Goal: Task Accomplishment & Management: Complete application form

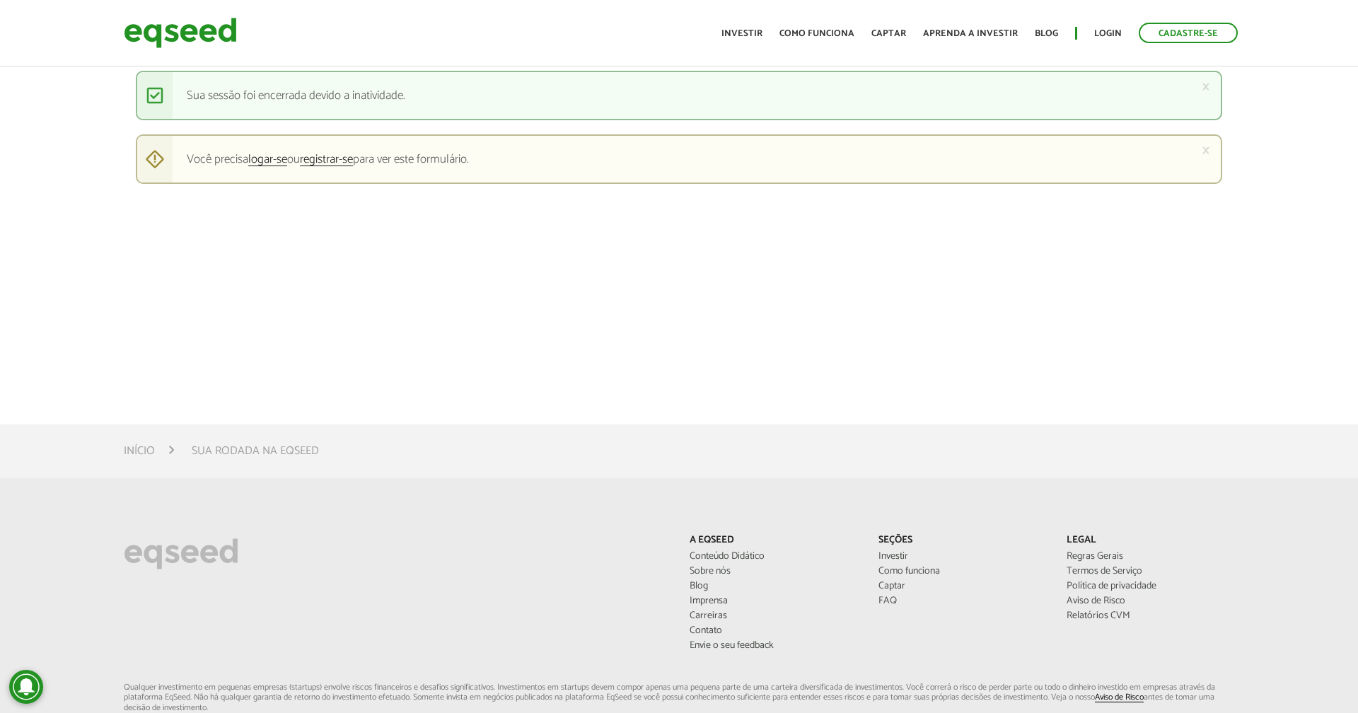
scroll to position [644, 0]
click at [833, 30] on link "Como funciona" at bounding box center [817, 33] width 75 height 9
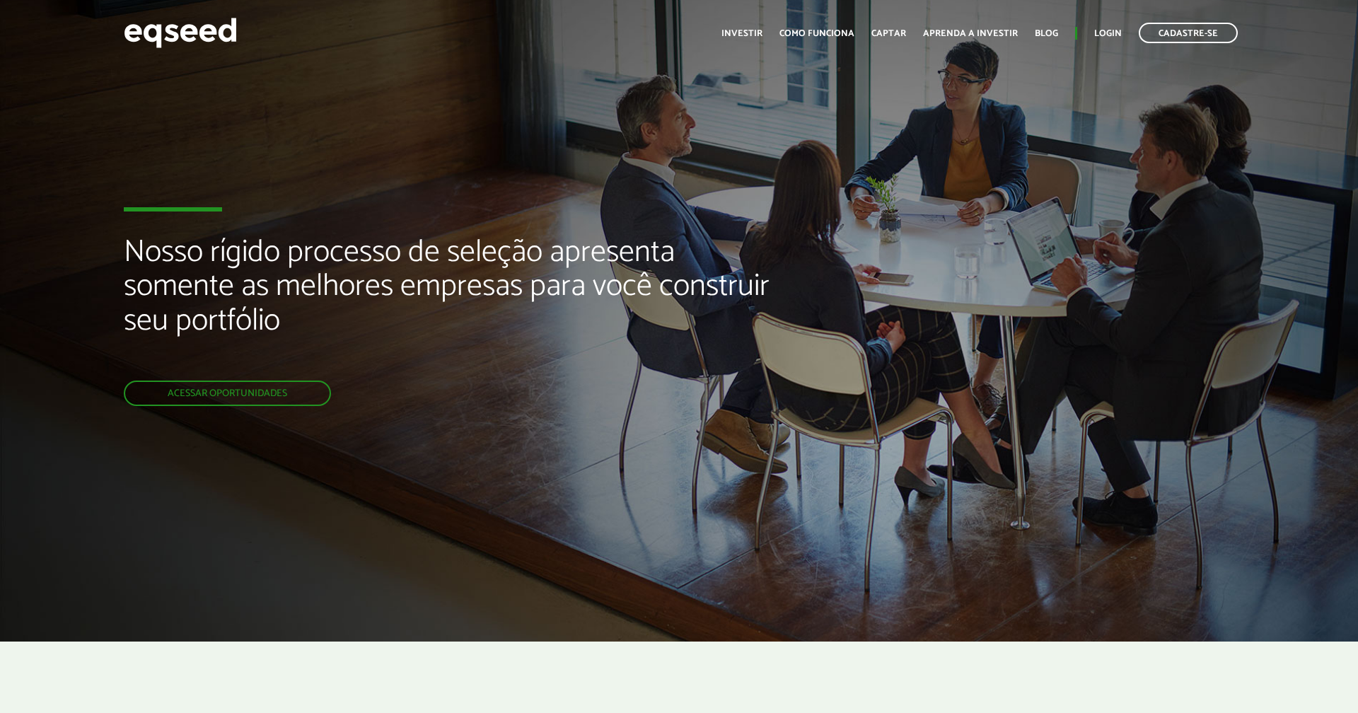
scroll to position [648, 0]
click at [1039, 33] on link "Blog" at bounding box center [1046, 33] width 23 height 9
click at [897, 35] on link "Captar" at bounding box center [888, 33] width 35 height 9
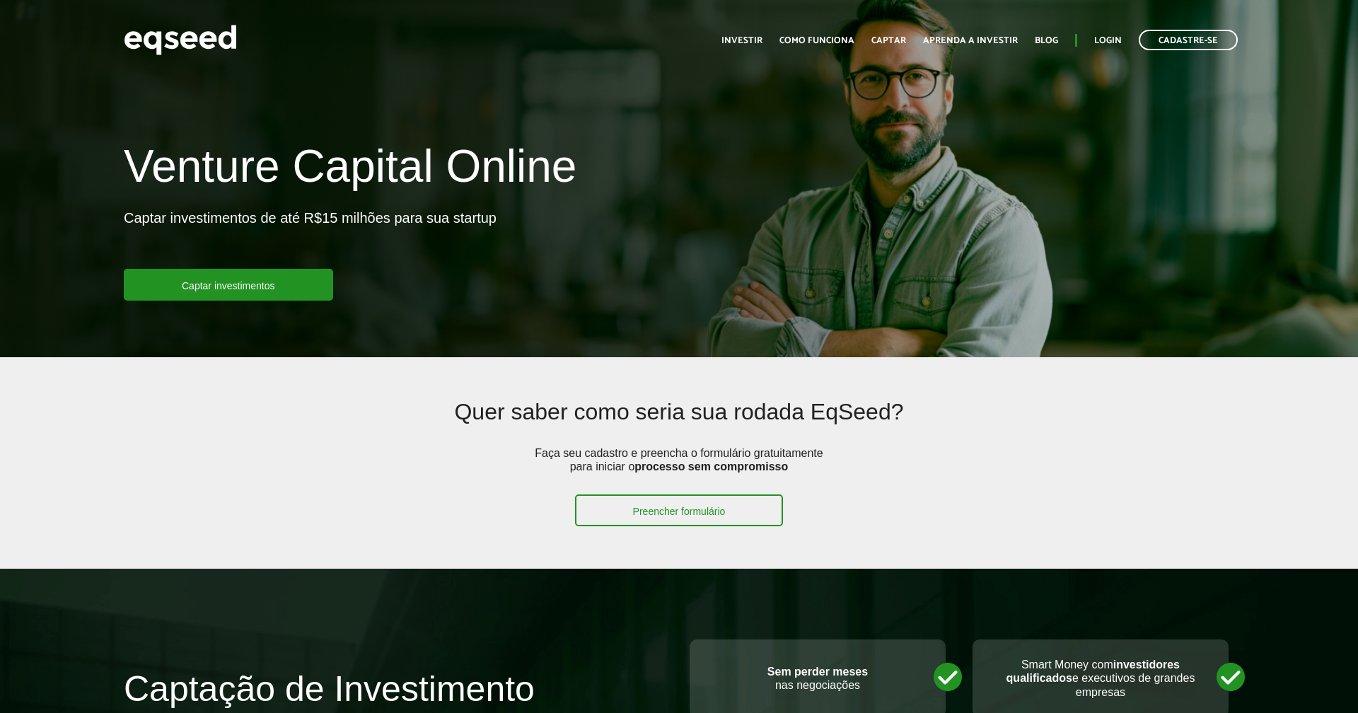
scroll to position [648, 0]
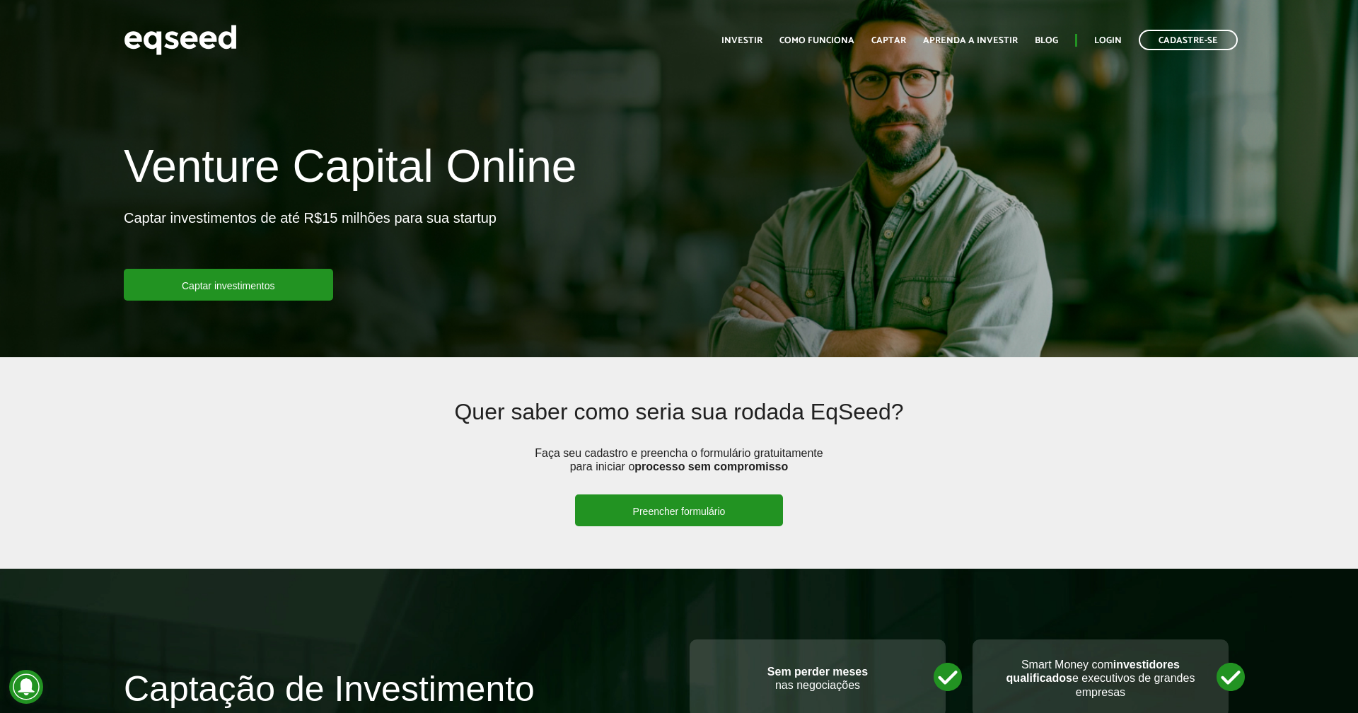
click at [698, 510] on link "Preencher formulário" at bounding box center [679, 510] width 209 height 32
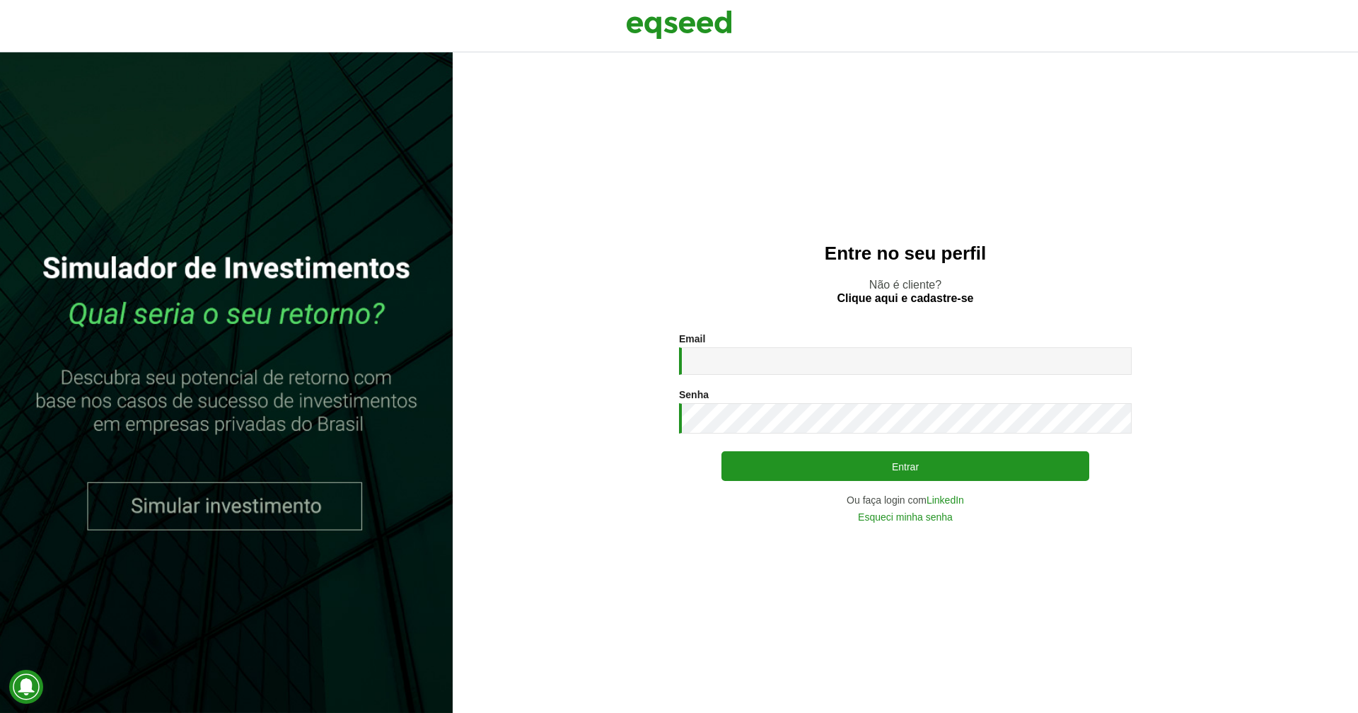
scroll to position [648, 0]
click at [1010, 365] on input "Email *" at bounding box center [905, 361] width 453 height 28
type input "*"
type input "**********"
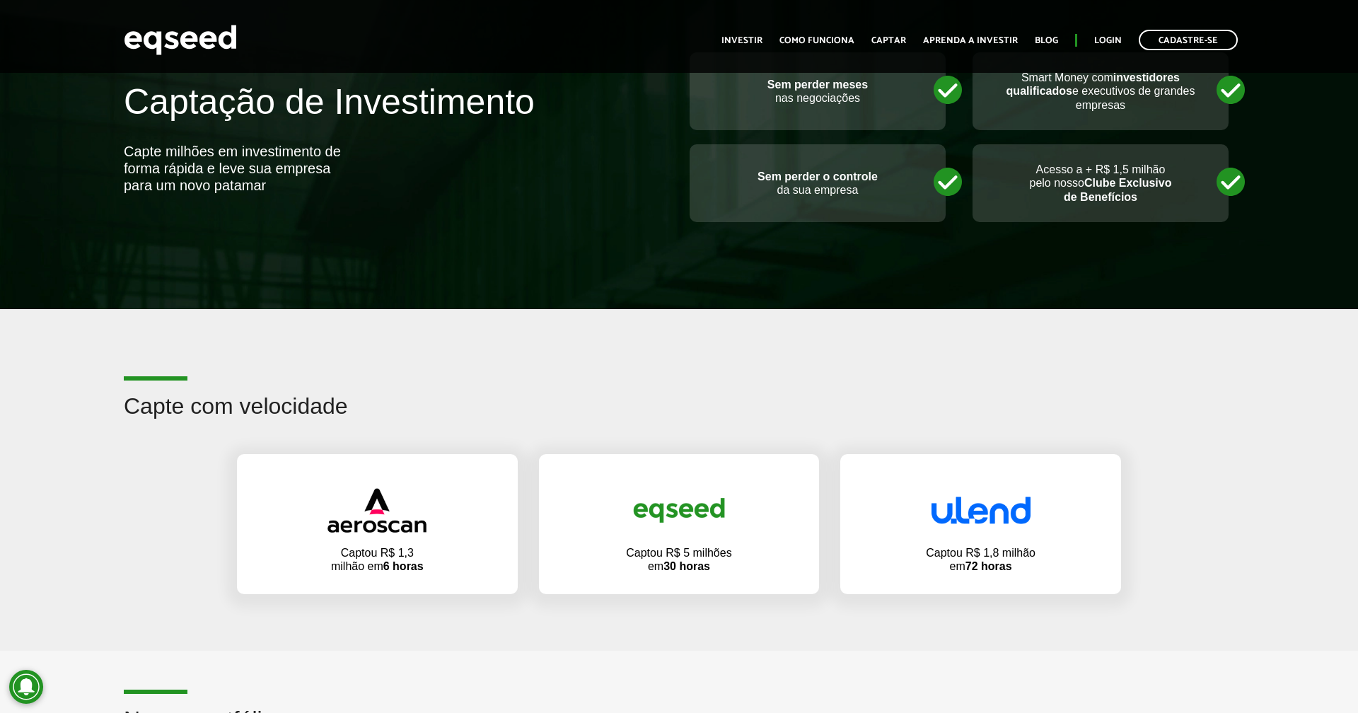
scroll to position [684, 0]
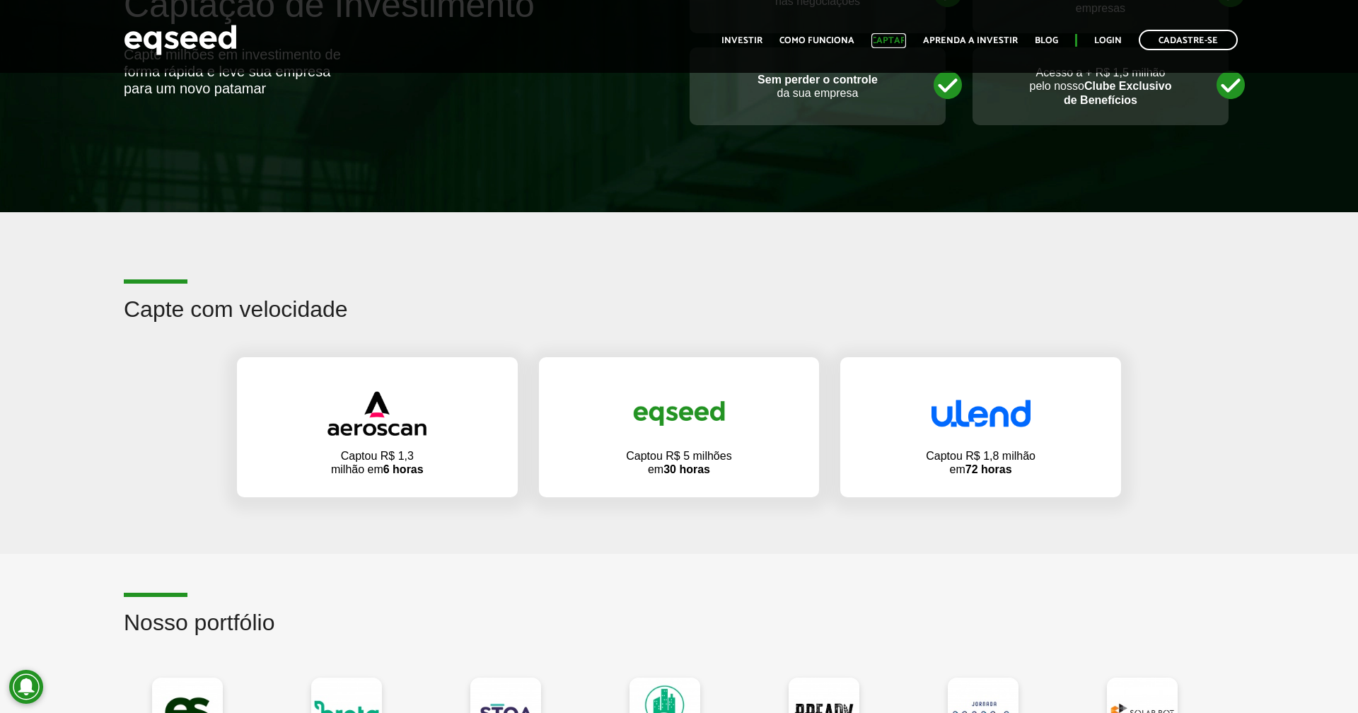
click at [887, 39] on link "Captar" at bounding box center [888, 40] width 35 height 9
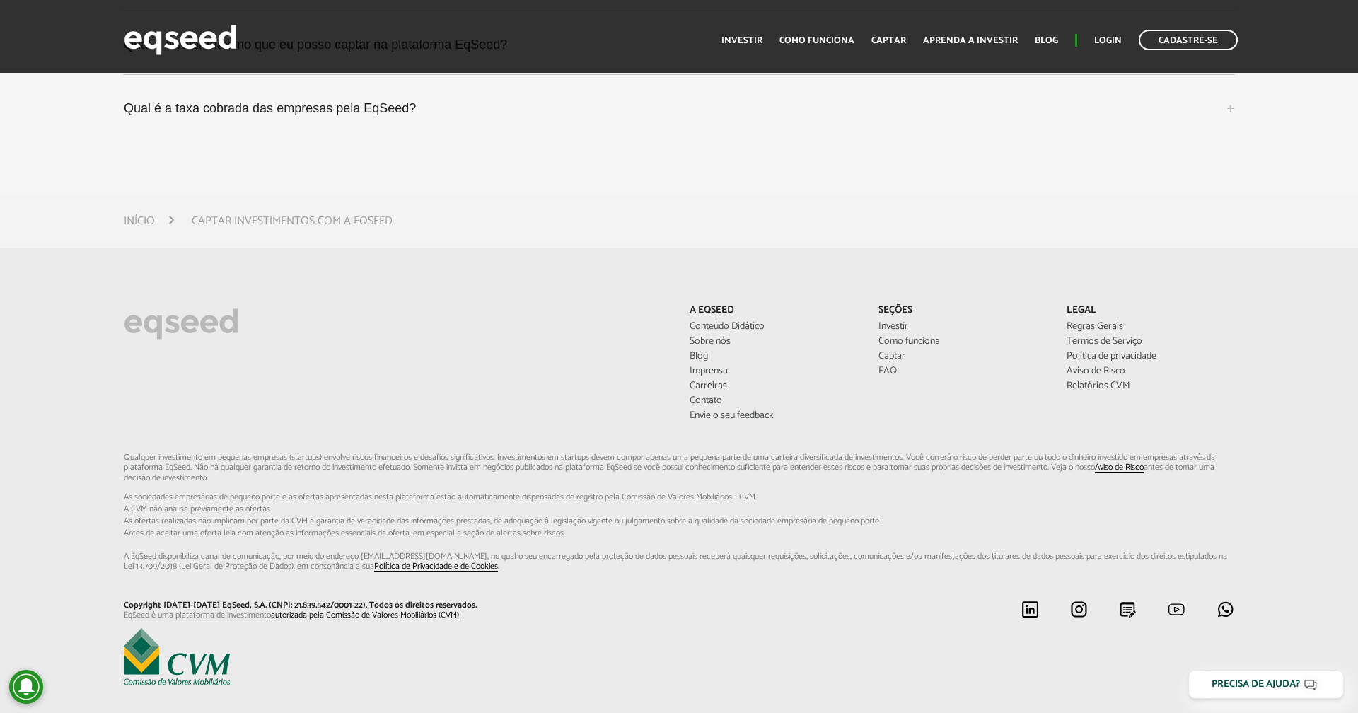
scroll to position [4152, 0]
click at [705, 352] on link "Blog" at bounding box center [774, 356] width 168 height 10
